Goal: Task Accomplishment & Management: Complete application form

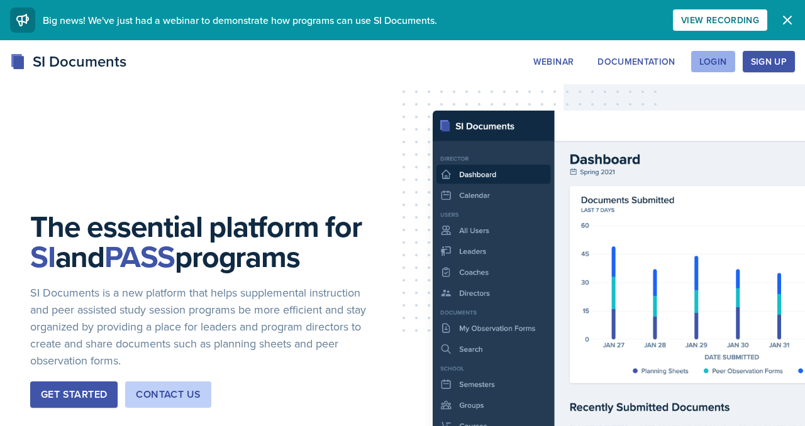
click at [707, 67] on div "Login" at bounding box center [713, 62] width 28 height 10
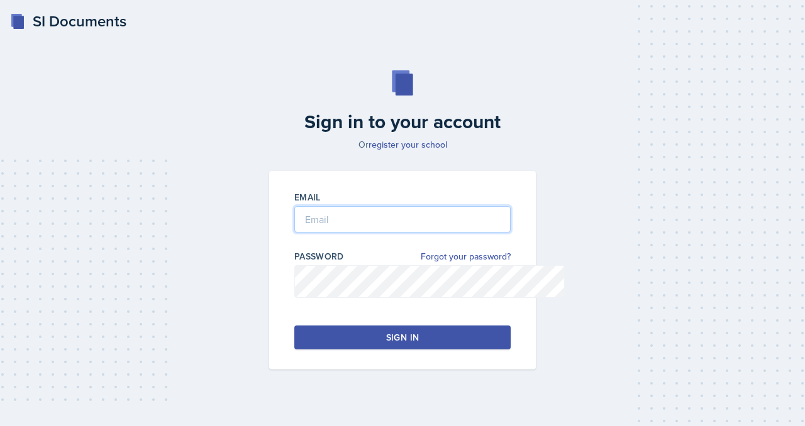
type input "[EMAIL_ADDRESS][DOMAIN_NAME]"
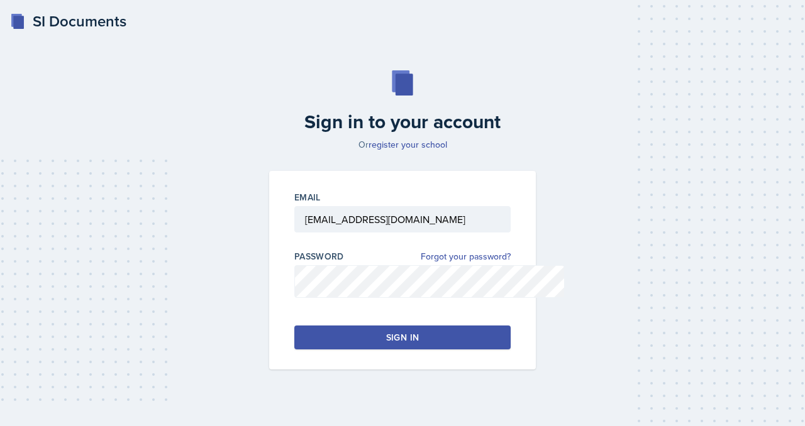
click at [482, 350] on button "Sign in" at bounding box center [402, 338] width 216 height 24
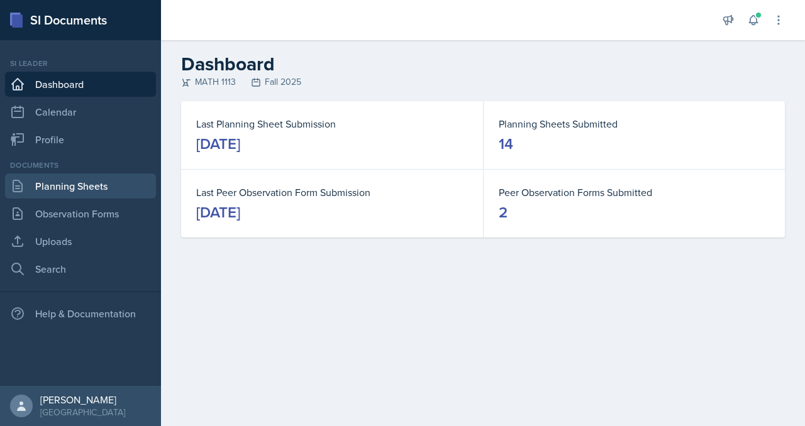
click at [106, 199] on link "Planning Sheets" at bounding box center [80, 186] width 151 height 25
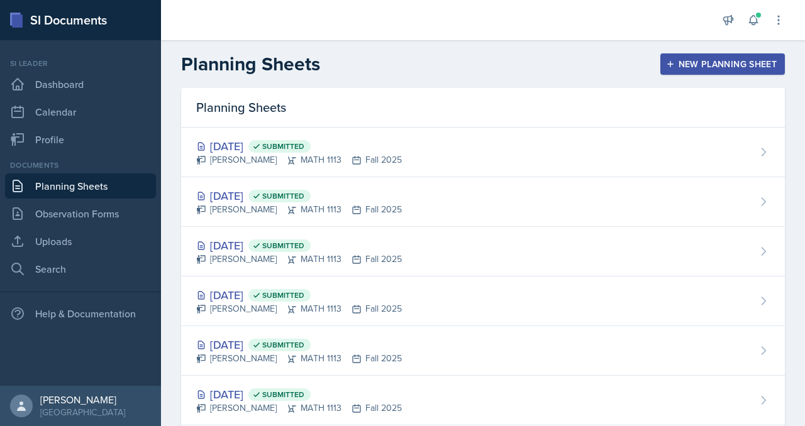
scroll to position [6, 0]
drag, startPoint x: 729, startPoint y: 38, endPoint x: 748, endPoint y: 27, distance: 22.2
click at [729, 38] on div "Announcements New Announcement Title Message Create Notifications [DATE] 3:17 P…" at bounding box center [753, 20] width 63 height 40
click at [749, 26] on button at bounding box center [753, 20] width 23 height 23
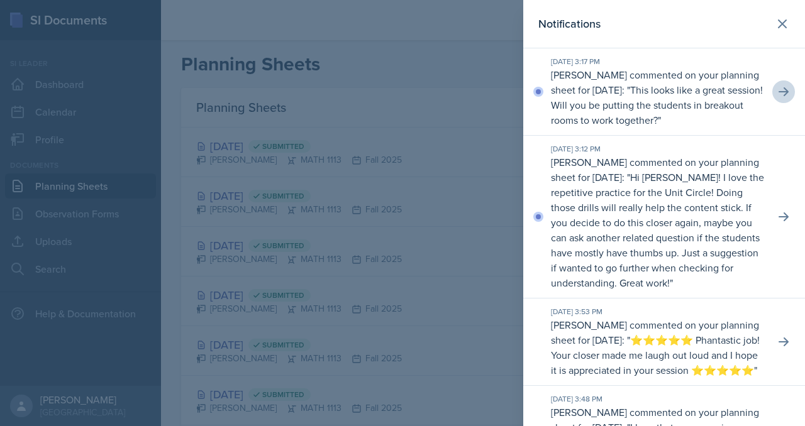
scroll to position [1, 0]
click at [783, 96] on icon at bounding box center [784, 91] width 10 height 9
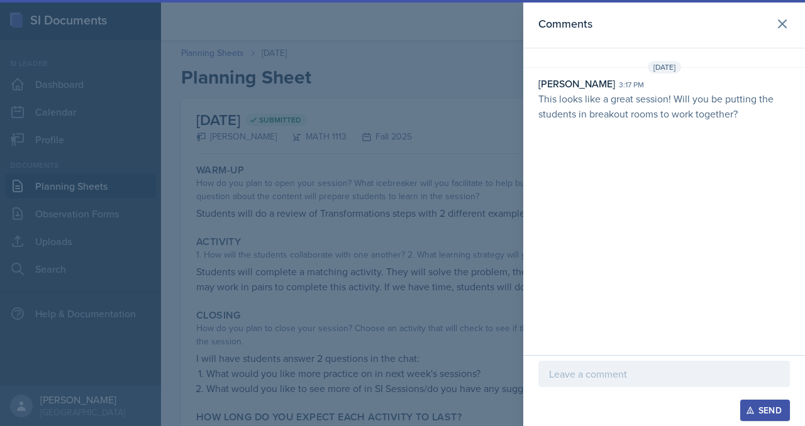
click at [565, 367] on p at bounding box center [664, 374] width 230 height 15
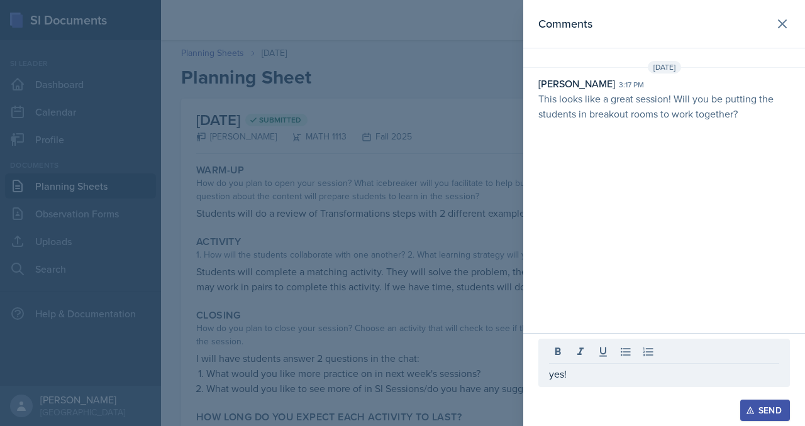
click at [748, 410] on div "Send" at bounding box center [764, 411] width 33 height 10
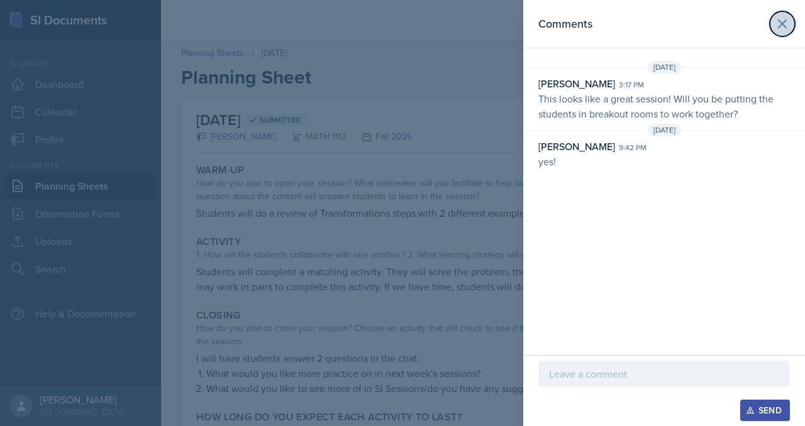
click at [779, 24] on icon at bounding box center [782, 23] width 15 height 15
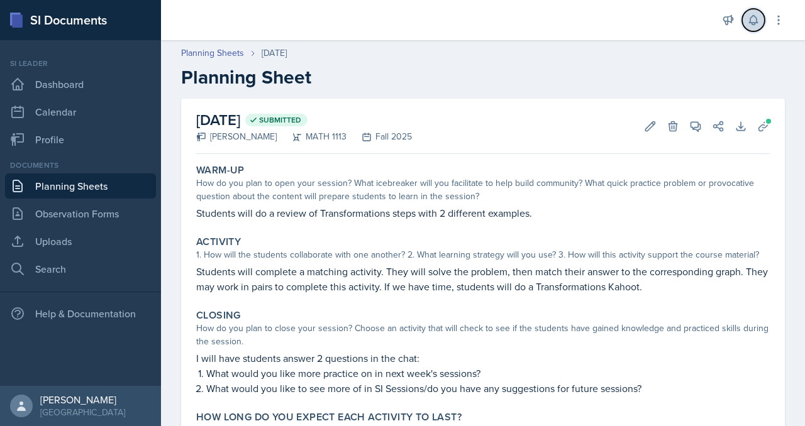
click at [749, 25] on icon at bounding box center [753, 20] width 8 height 9
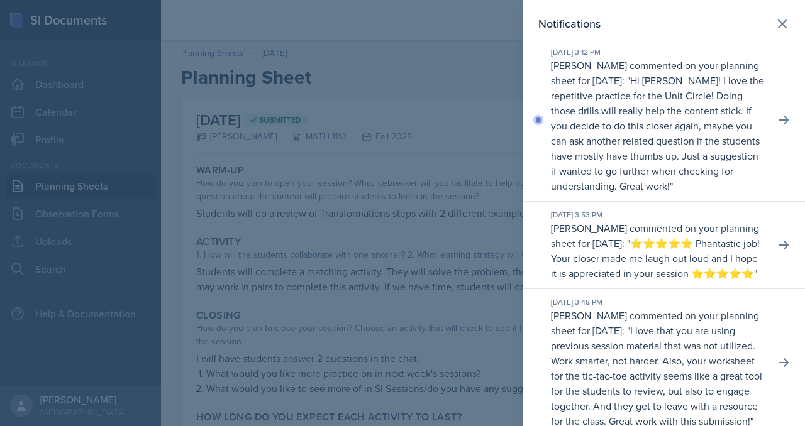
scroll to position [74, 0]
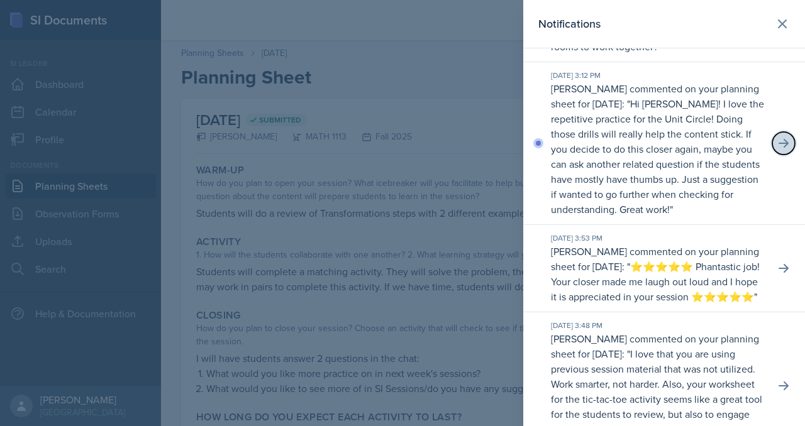
click at [779, 150] on icon at bounding box center [783, 143] width 13 height 13
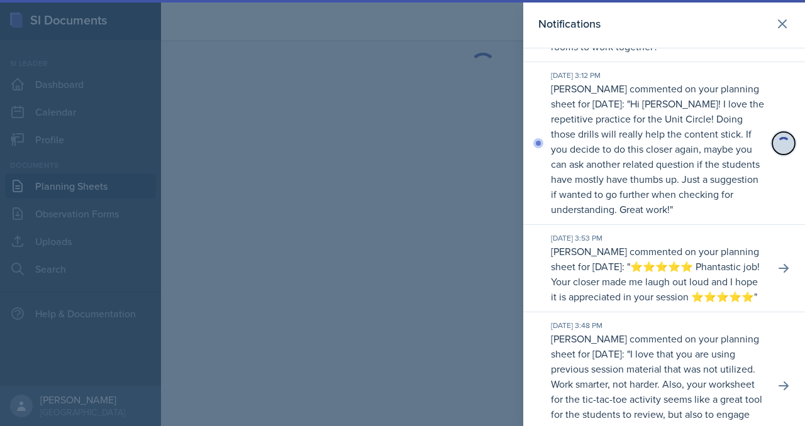
scroll to position [92, 0]
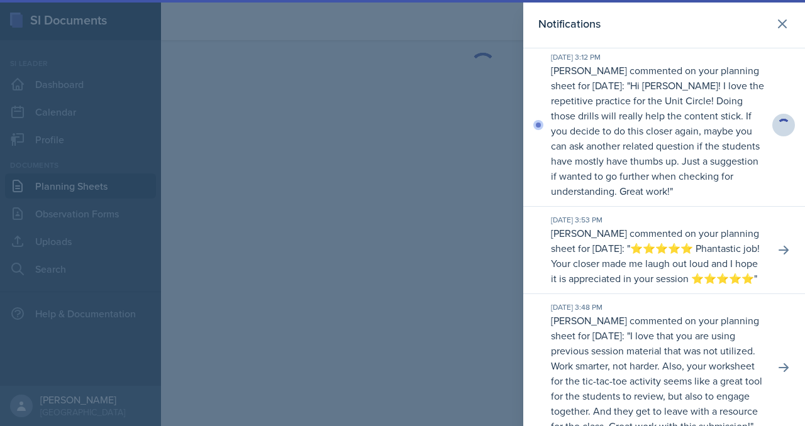
click at [672, 197] on p "Hi [PERSON_NAME]! I love the repetitive practice for the Unit Circle! Doing tho…" at bounding box center [657, 138] width 213 height 119
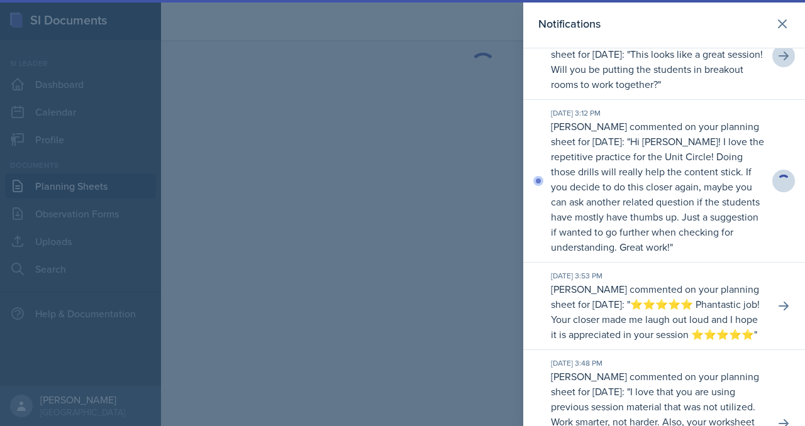
scroll to position [40, 0]
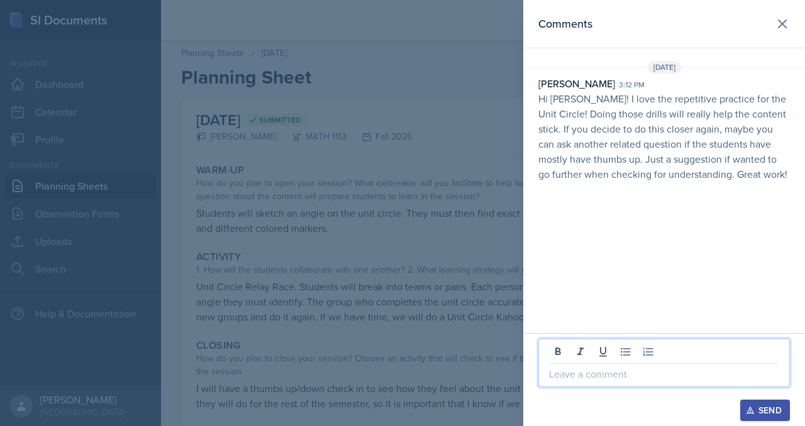
click at [556, 367] on p at bounding box center [664, 374] width 230 height 15
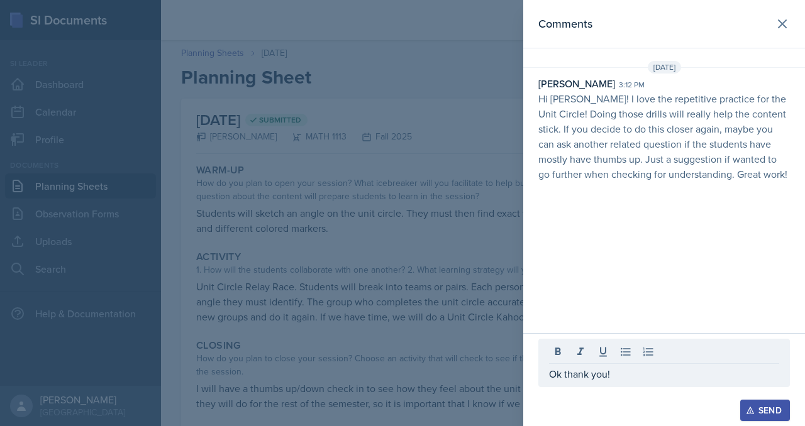
click at [752, 413] on div "Send" at bounding box center [764, 411] width 33 height 10
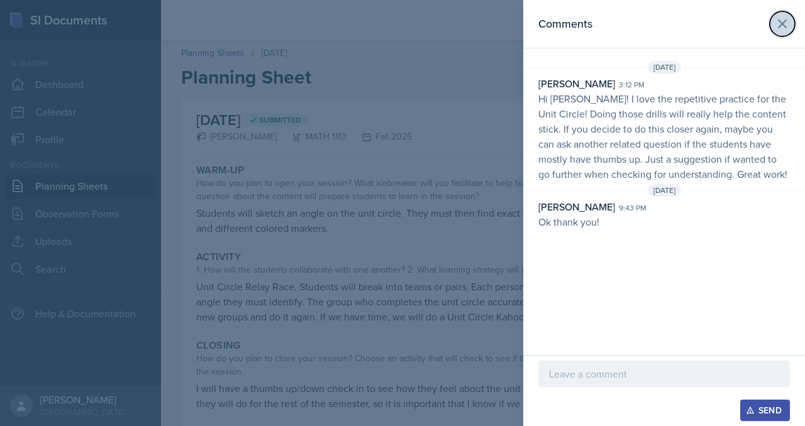
click at [779, 25] on icon at bounding box center [782, 23] width 15 height 15
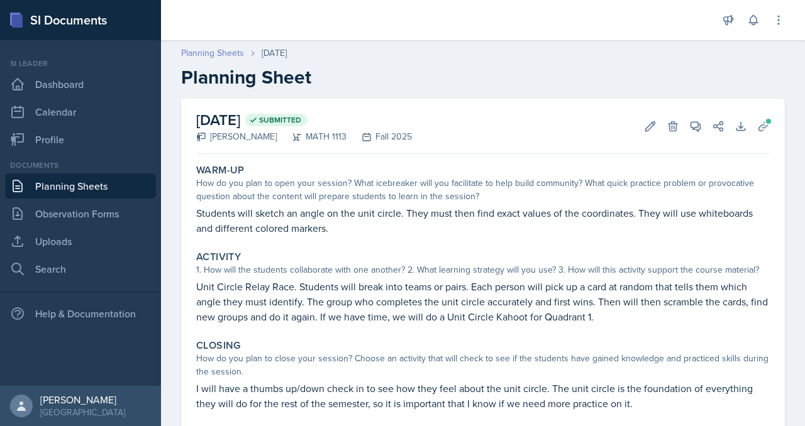
click at [244, 60] on link "Planning Sheets" at bounding box center [212, 53] width 63 height 13
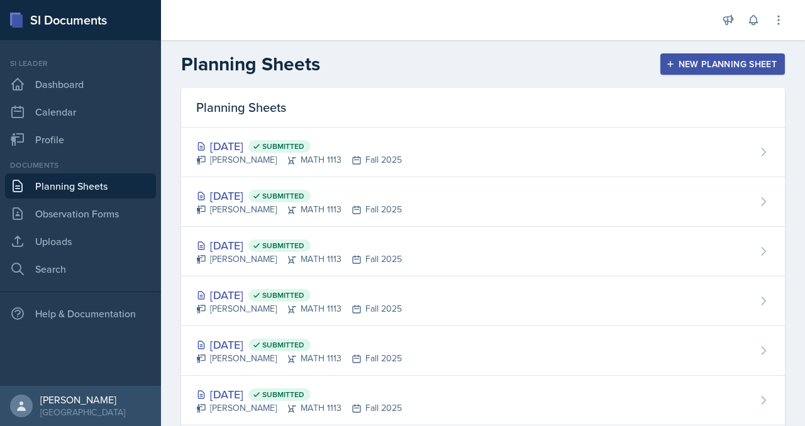
click at [674, 69] on div "New Planning Sheet" at bounding box center [722, 64] width 108 height 10
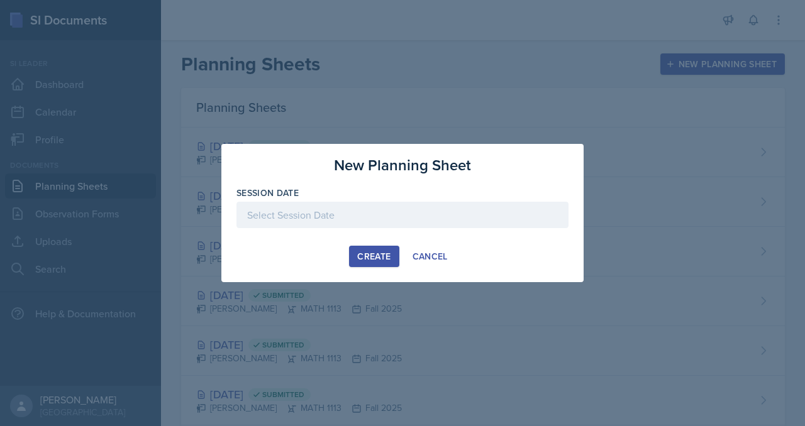
click at [335, 216] on div at bounding box center [402, 215] width 332 height 26
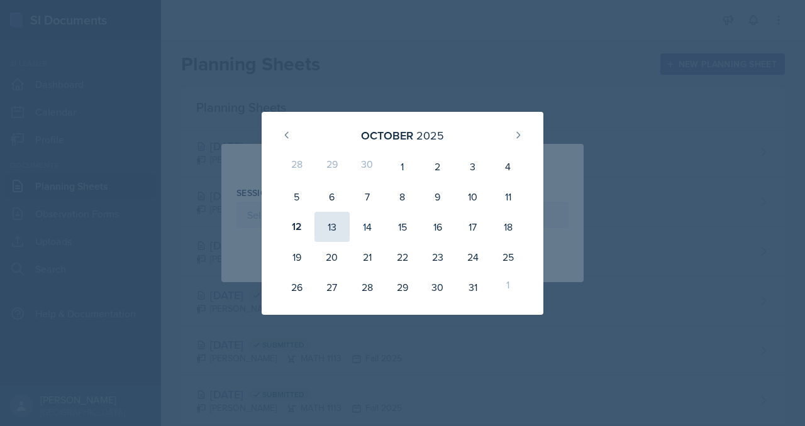
click at [314, 236] on div "13" at bounding box center [331, 227] width 35 height 30
type input "[DATE]"
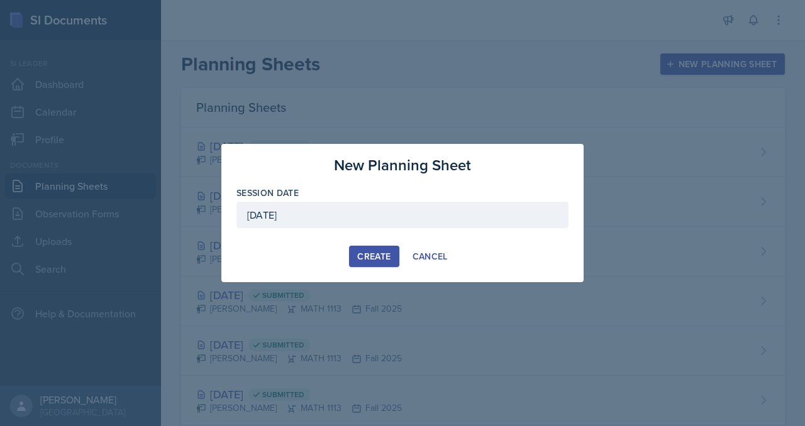
click at [357, 262] on div "Create" at bounding box center [373, 257] width 33 height 10
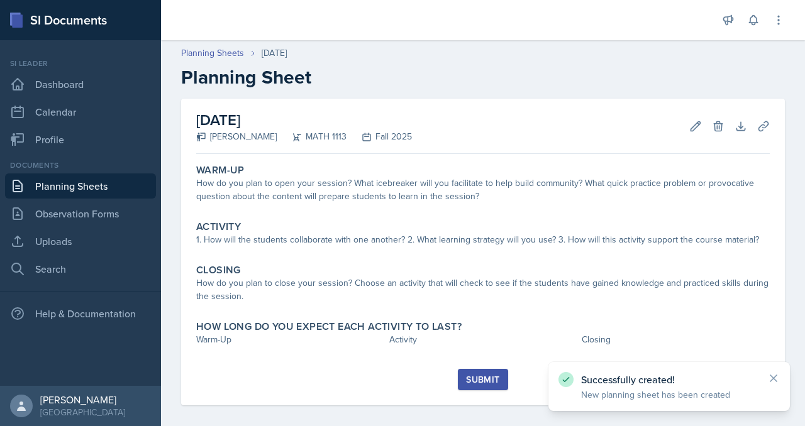
click at [68, 199] on link "Planning Sheets" at bounding box center [80, 186] width 151 height 25
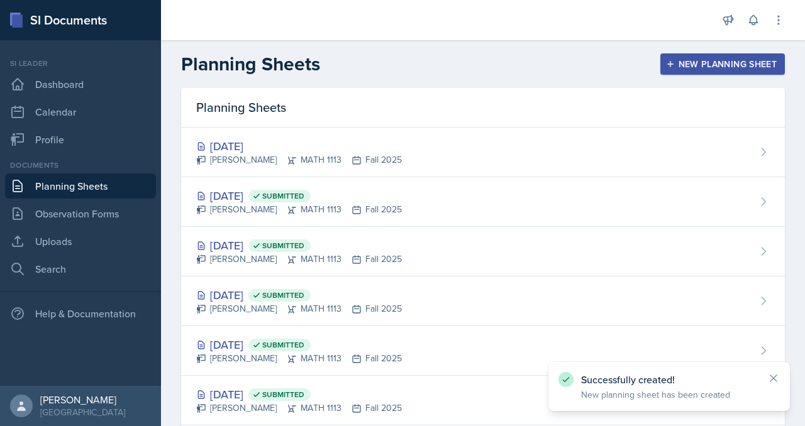
click at [678, 69] on div "New Planning Sheet" at bounding box center [722, 64] width 108 height 10
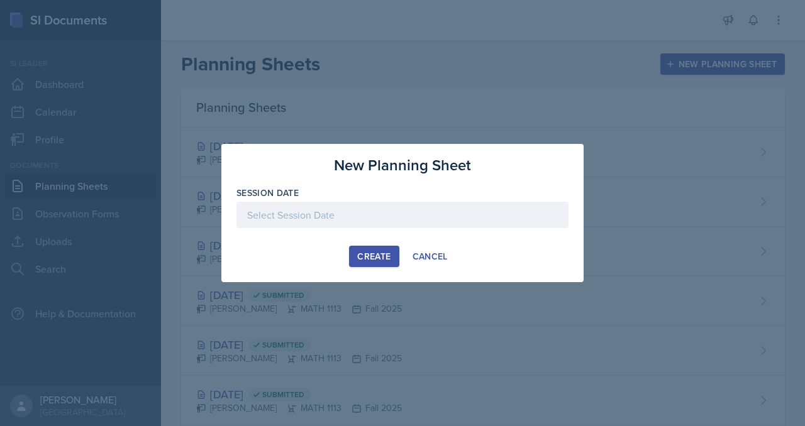
click at [349, 216] on div at bounding box center [402, 215] width 332 height 26
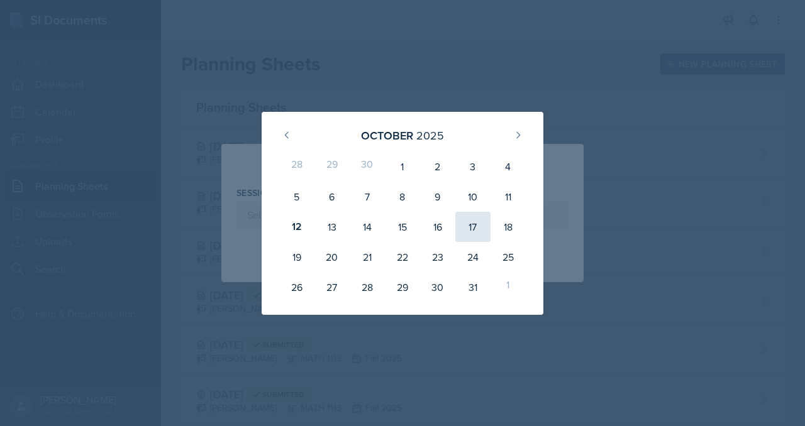
click at [491, 238] on div "17" at bounding box center [472, 227] width 35 height 30
type input "[DATE]"
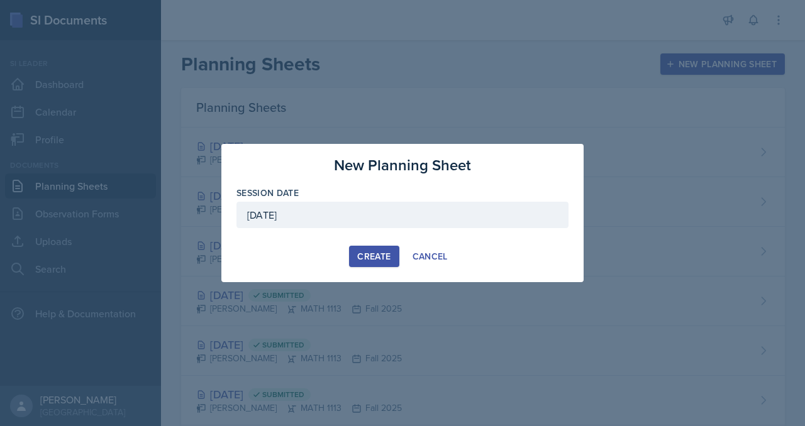
click at [357, 261] on div "Create" at bounding box center [373, 257] width 33 height 10
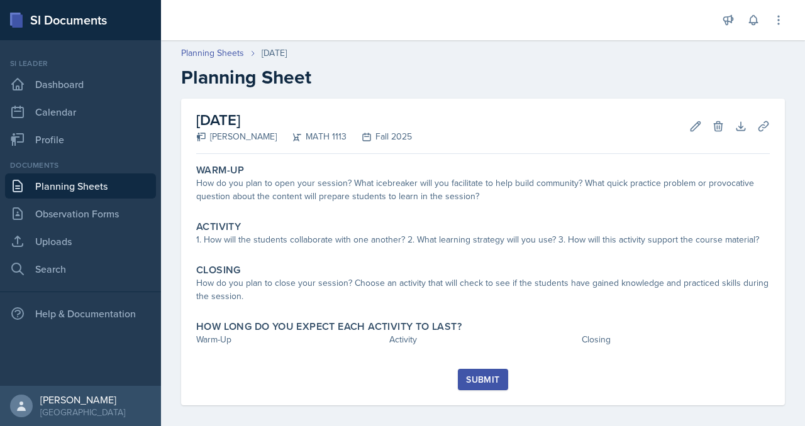
click at [99, 199] on link "Planning Sheets" at bounding box center [80, 186] width 151 height 25
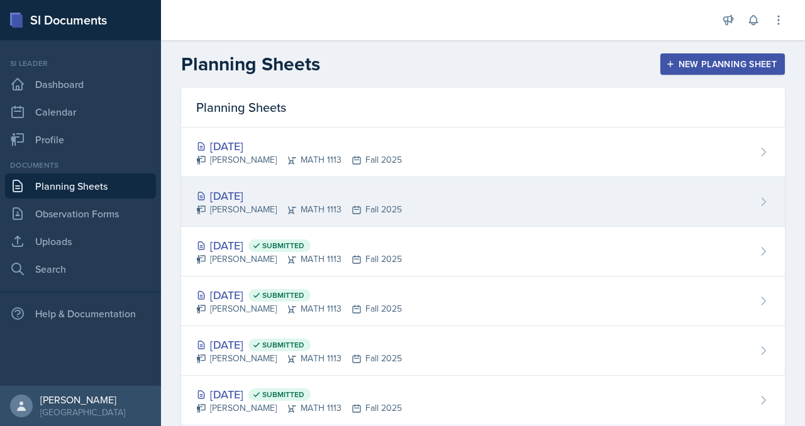
click at [300, 204] on div "[DATE]" at bounding box center [299, 195] width 206 height 17
